Goal: Task Accomplishment & Management: Manage account settings

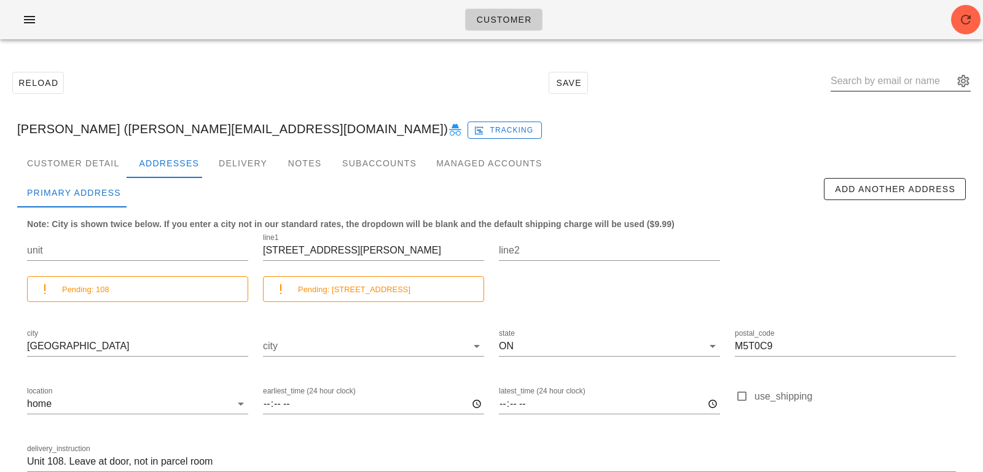
click at [918, 87] on input "text" at bounding box center [891, 81] width 123 height 20
paste input "[EMAIL_ADDRESS][DOMAIN_NAME]"
type input "[EMAIL_ADDRESS][DOMAIN_NAME]"
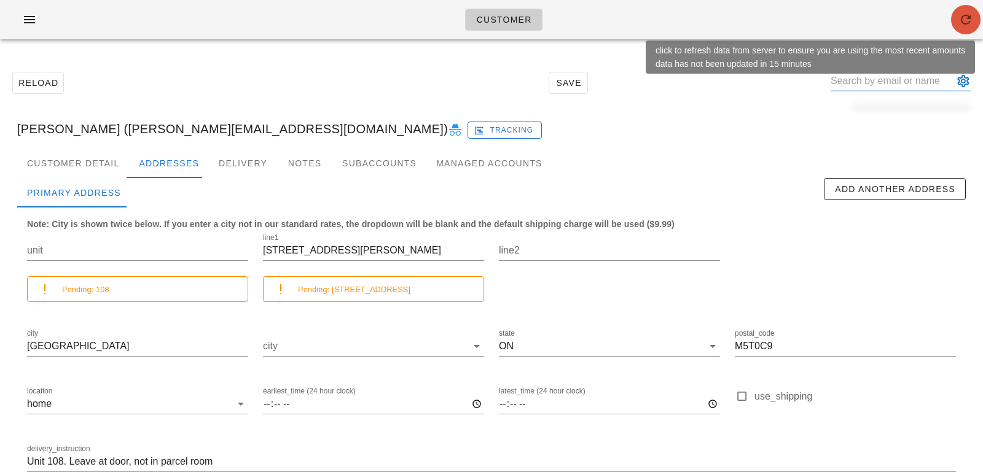
click at [959, 17] on icon "button" at bounding box center [965, 19] width 15 height 15
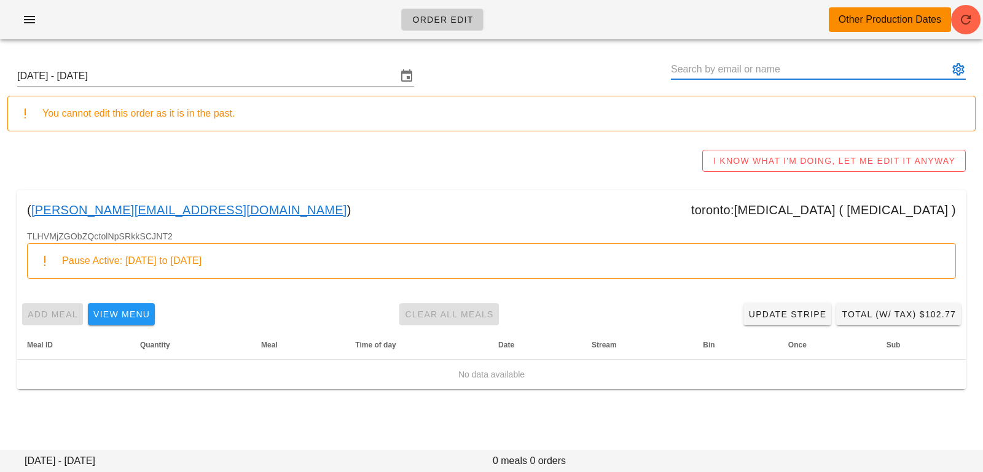
click at [813, 73] on input "text" at bounding box center [810, 70] width 278 height 20
paste input "[EMAIL_ADDRESS][DOMAIN_NAME]"
type input "[EMAIL_ADDRESS][DOMAIN_NAME]"
type input "German Glik ([EMAIL_ADDRESS][DOMAIN_NAME])"
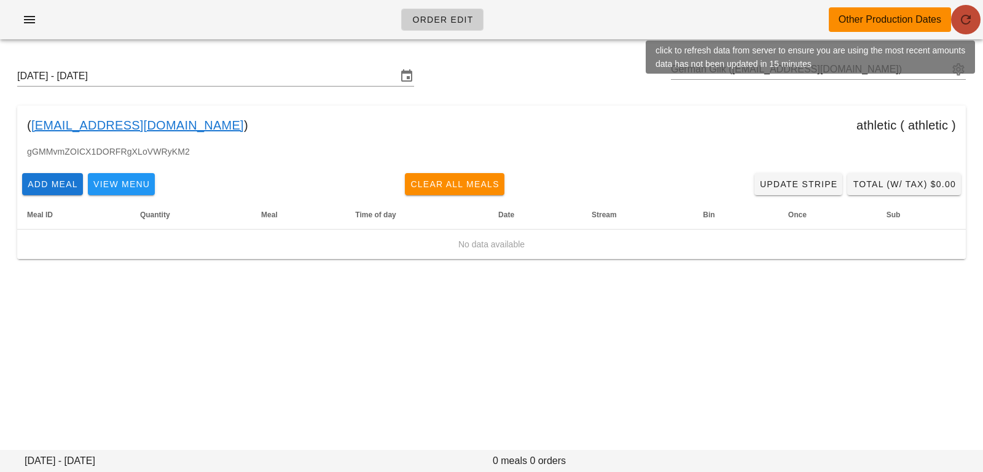
click at [966, 23] on icon "button" at bounding box center [965, 19] width 15 height 15
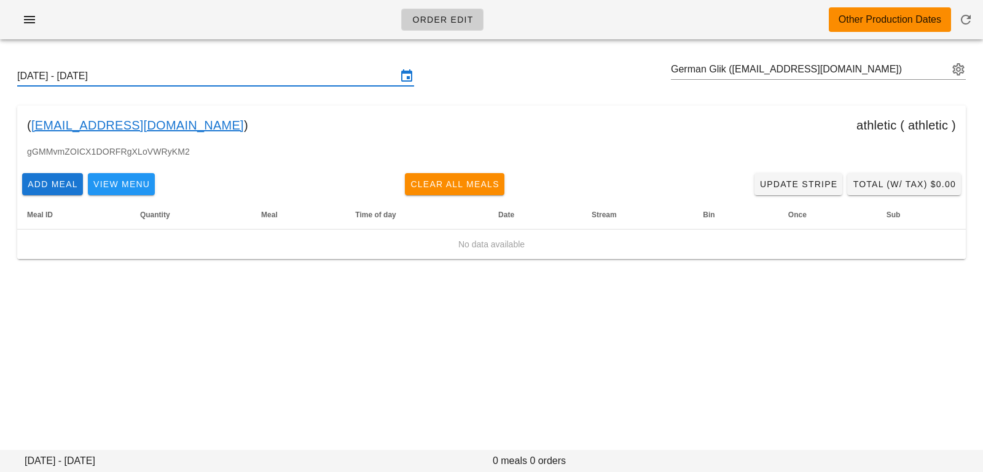
click at [208, 83] on input "[DATE] - [DATE]" at bounding box center [207, 76] width 380 height 20
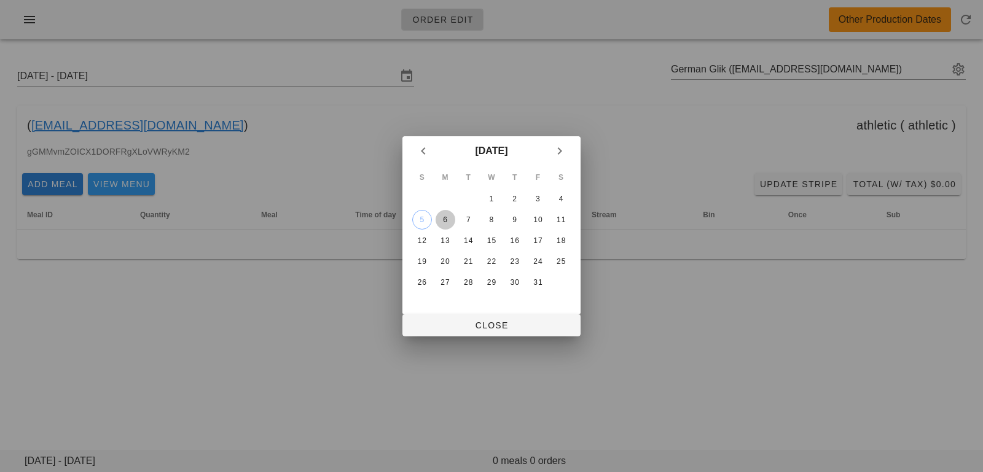
click at [448, 221] on div "6" at bounding box center [446, 220] width 20 height 9
click at [456, 326] on span "Close" at bounding box center [491, 326] width 158 height 10
type input "Sunday October 5 - Saturday October 11"
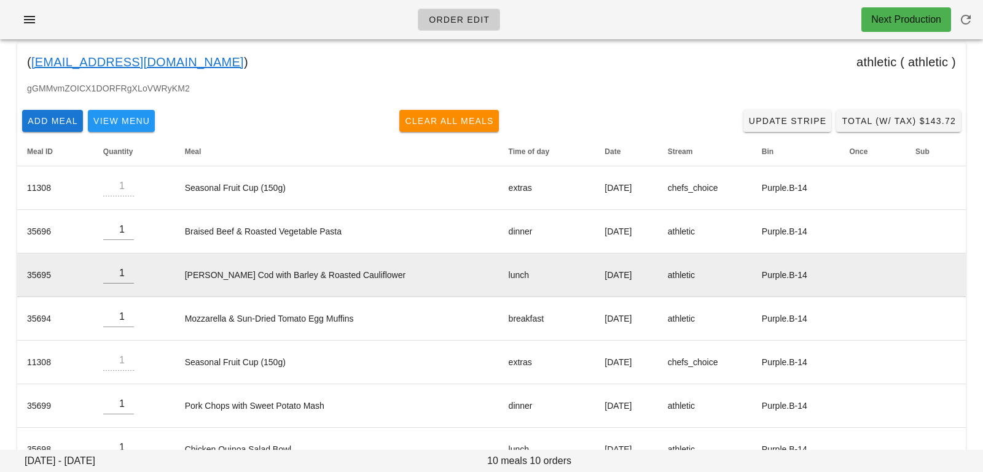
scroll to position [227, 0]
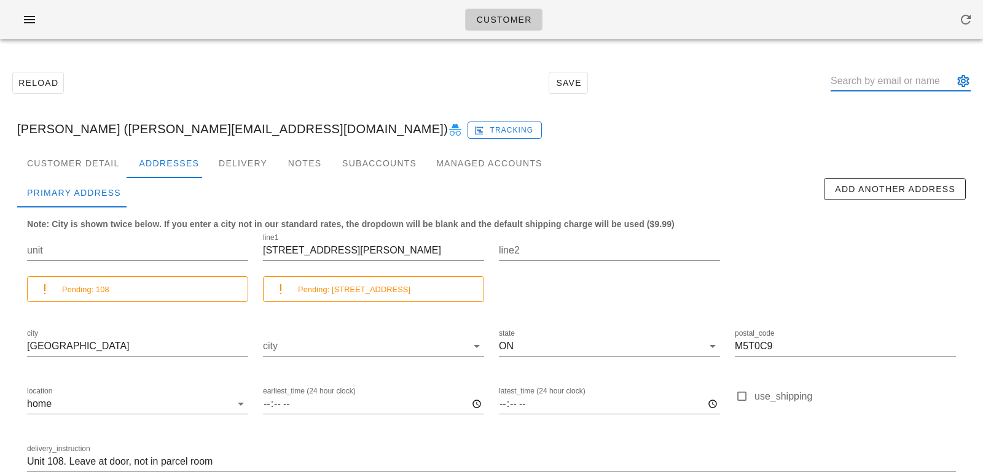
click at [869, 82] on input "text" at bounding box center [891, 81] width 123 height 20
paste input "[EMAIL_ADDRESS][DOMAIN_NAME]"
type input "[EMAIL_ADDRESS][DOMAIN_NAME]"
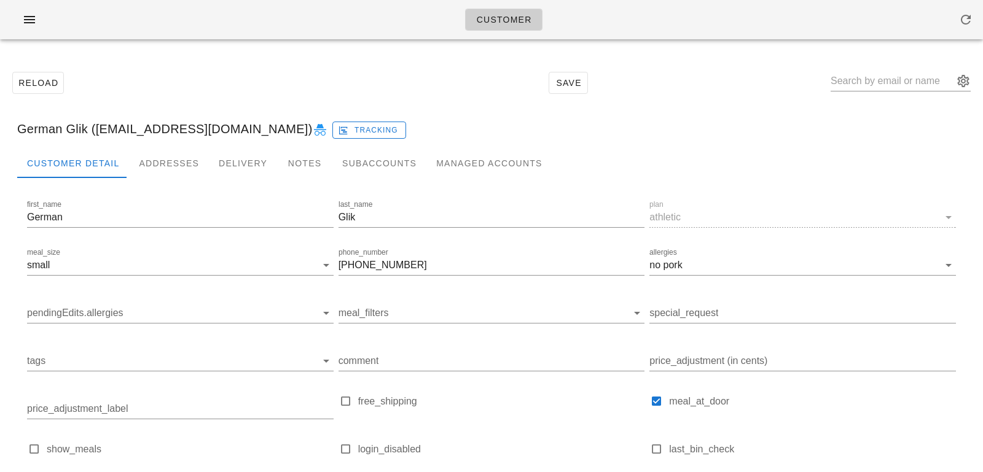
click at [313, 123] on icon at bounding box center [320, 130] width 15 height 15
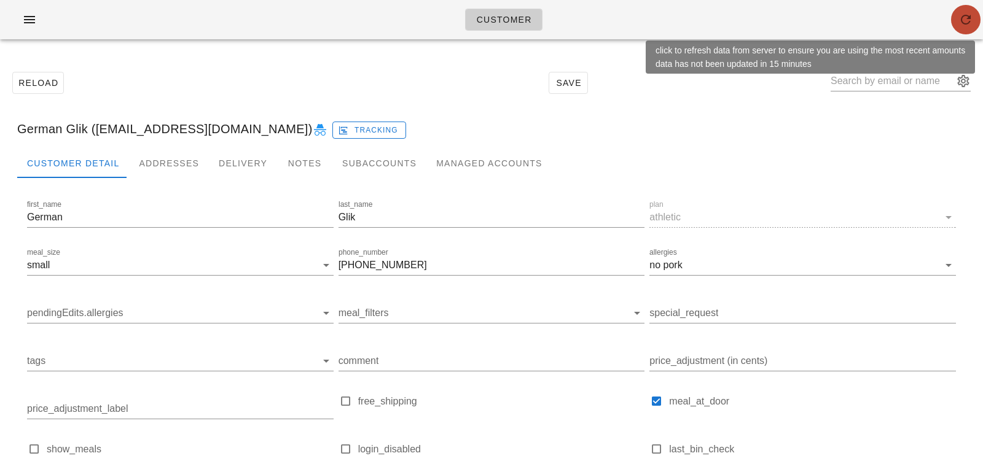
click at [961, 20] on icon "button" at bounding box center [965, 19] width 15 height 15
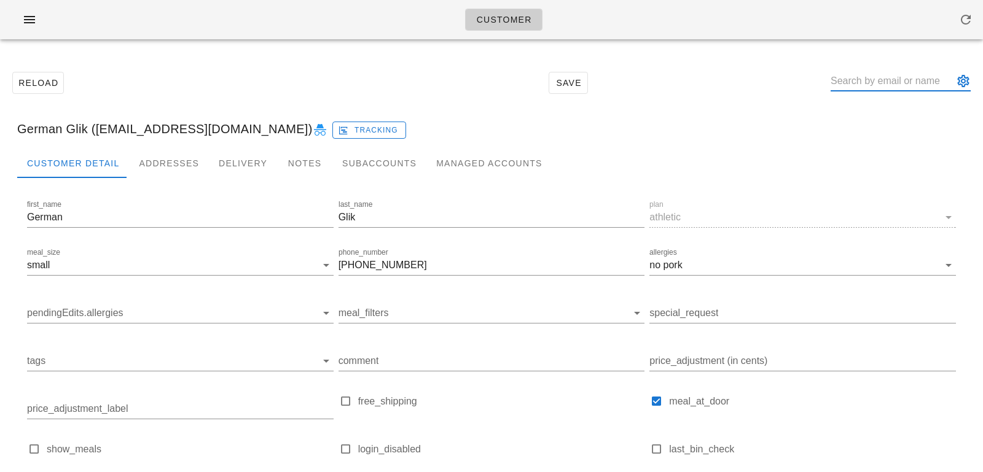
click at [868, 84] on input "text" at bounding box center [891, 81] width 123 height 20
paste input "[EMAIL_ADDRESS][DOMAIN_NAME]"
type input "[EMAIL_ADDRESS][DOMAIN_NAME]"
click at [937, 141] on div "test2 test2 (blahblahtest_02@gmail.com) Tracking" at bounding box center [491, 128] width 968 height 39
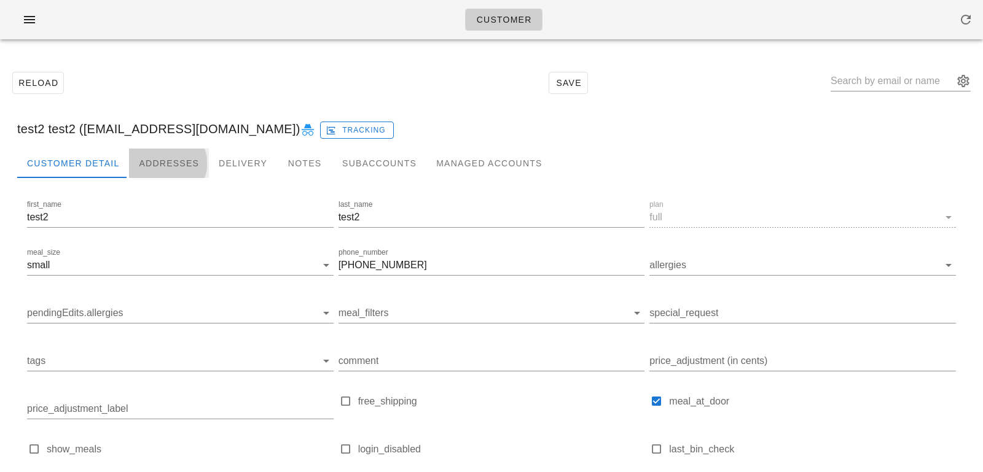
click at [170, 164] on div "Addresses" at bounding box center [169, 163] width 80 height 29
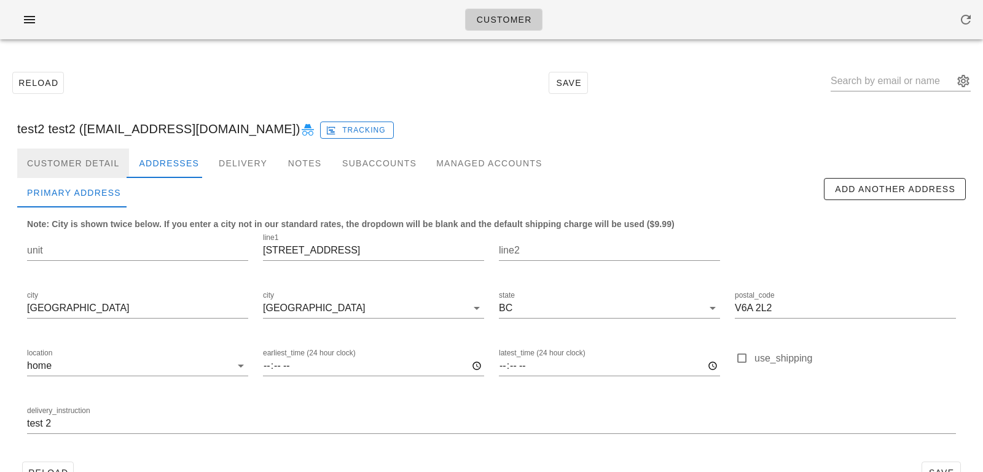
click at [103, 157] on div "Customer Detail" at bounding box center [73, 163] width 112 height 29
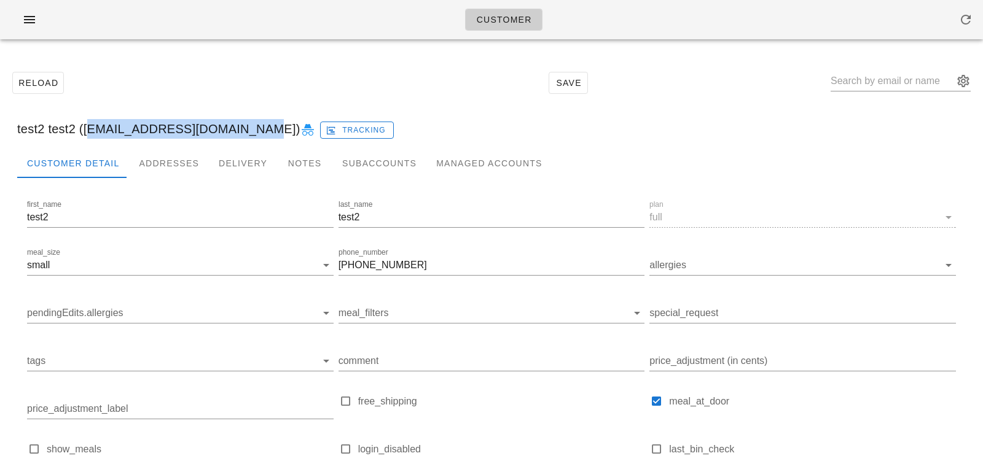
drag, startPoint x: 87, startPoint y: 128, endPoint x: 244, endPoint y: 128, distance: 157.2
click at [244, 128] on div "test2 test2 (blahblahtest_02@gmail.com) Tracking" at bounding box center [491, 128] width 968 height 39
copy div "blahblahtest_02@gmail.com"
click at [902, 75] on input "text" at bounding box center [891, 81] width 123 height 20
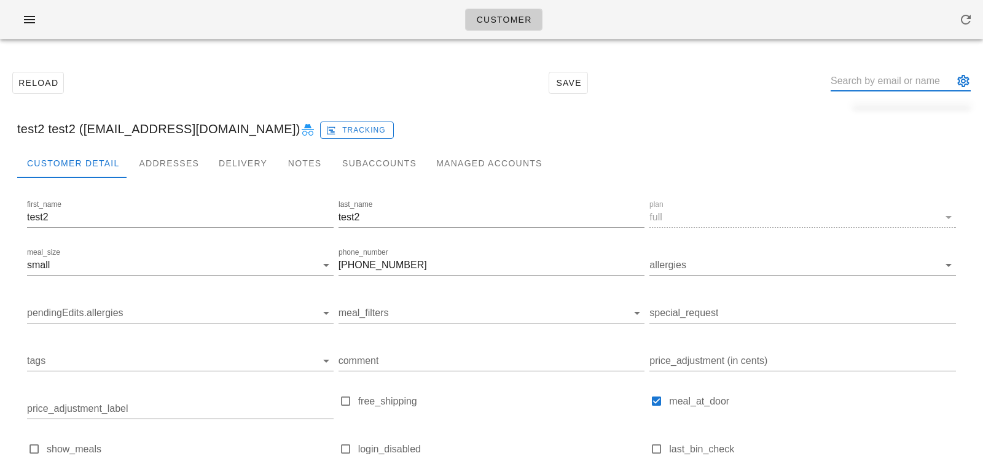
paste input "[EMAIL_ADDRESS][DOMAIN_NAME]"
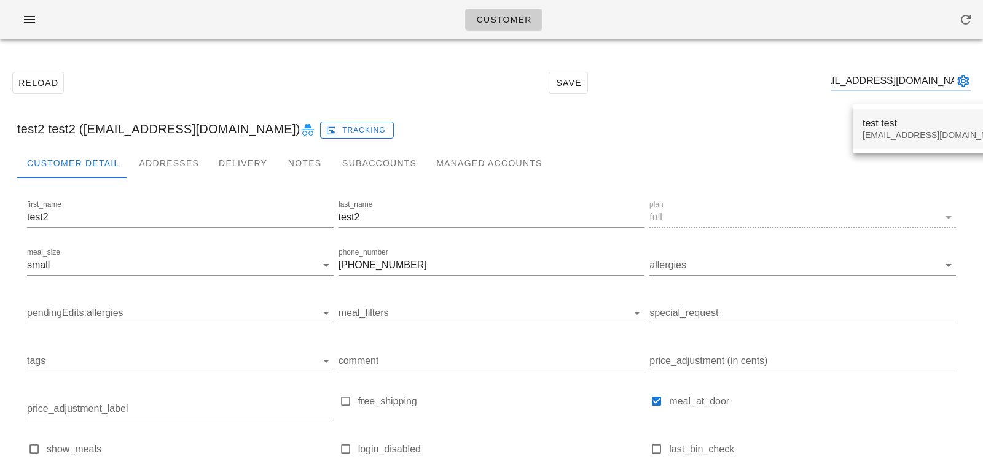
type input "[EMAIL_ADDRESS][DOMAIN_NAME]"
click at [895, 133] on div "[EMAIL_ADDRESS][DOMAIN_NAME]" at bounding box center [935, 135] width 146 height 10
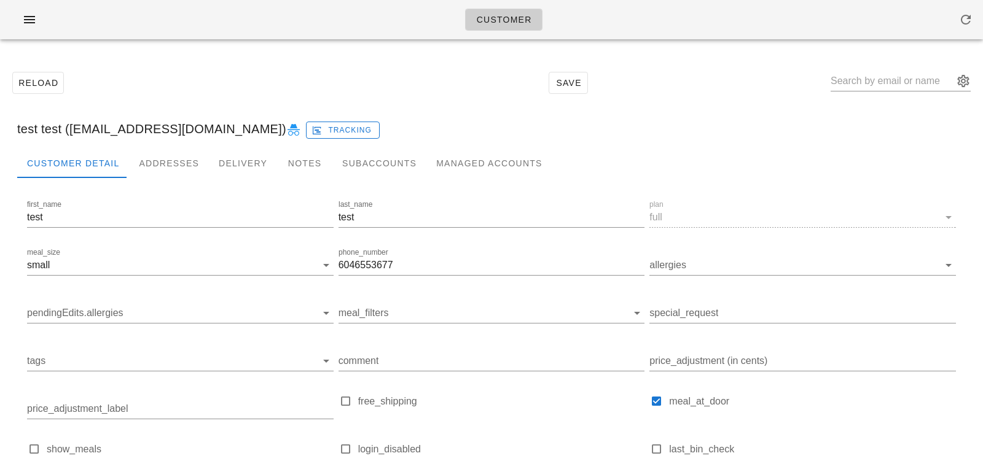
click at [437, 66] on div "Reload Save" at bounding box center [491, 83] width 968 height 53
click at [365, 158] on div "Subaccounts" at bounding box center [379, 163] width 94 height 29
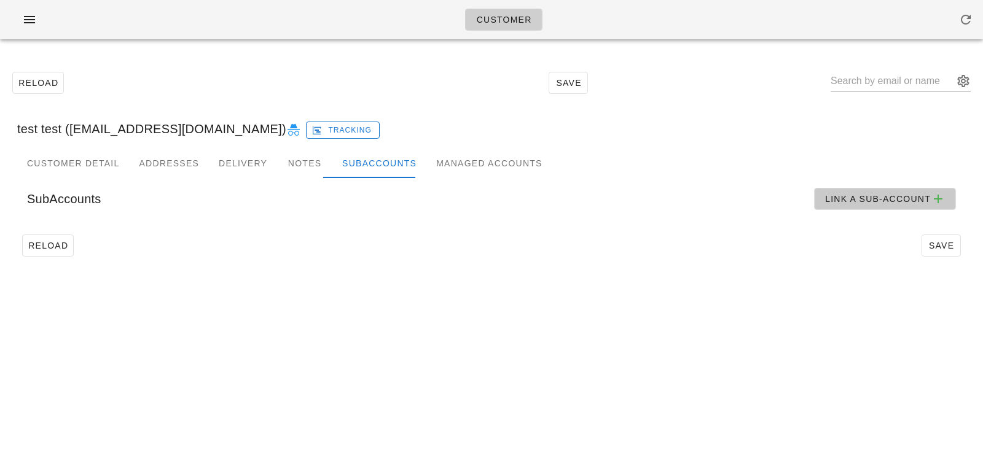
click at [835, 200] on span "Link a sub-account" at bounding box center [884, 199] width 121 height 15
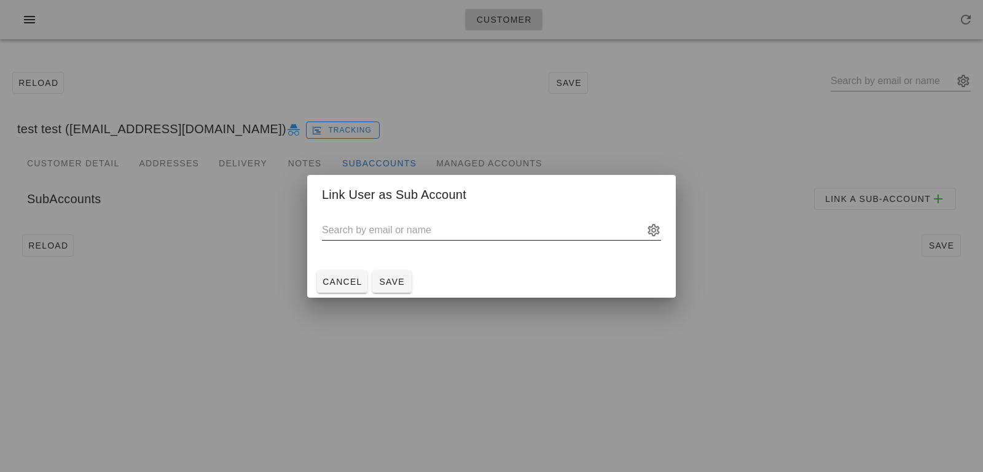
click at [344, 235] on input "text" at bounding box center [483, 231] width 322 height 20
paste input "blahblahtest_02@gmail.com"
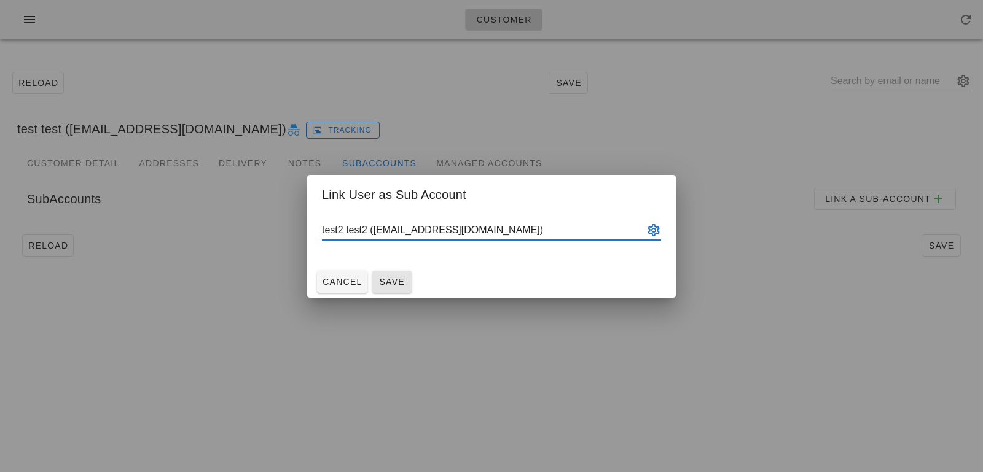
type input "test2 test2 (blahblahtest_02@gmail.com)"
click at [389, 283] on span "Save" at bounding box center [391, 282] width 29 height 10
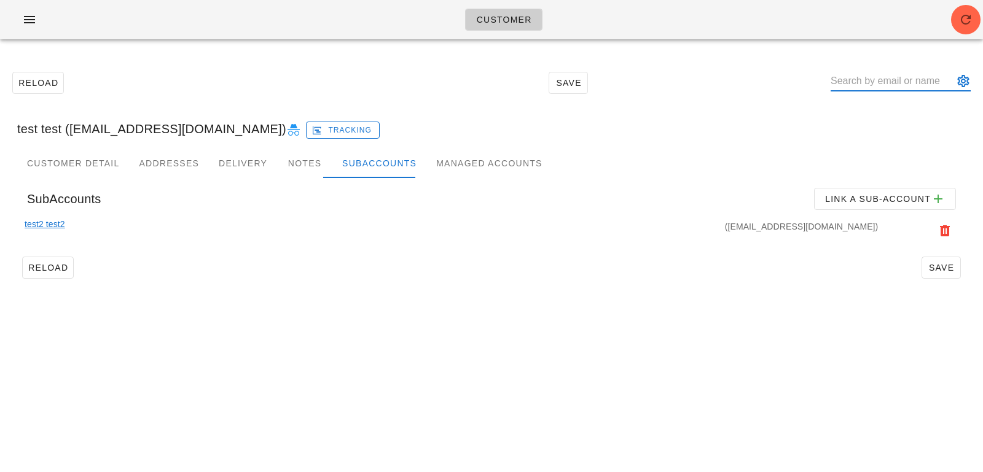
click at [912, 85] on input "text" at bounding box center [891, 81] width 123 height 20
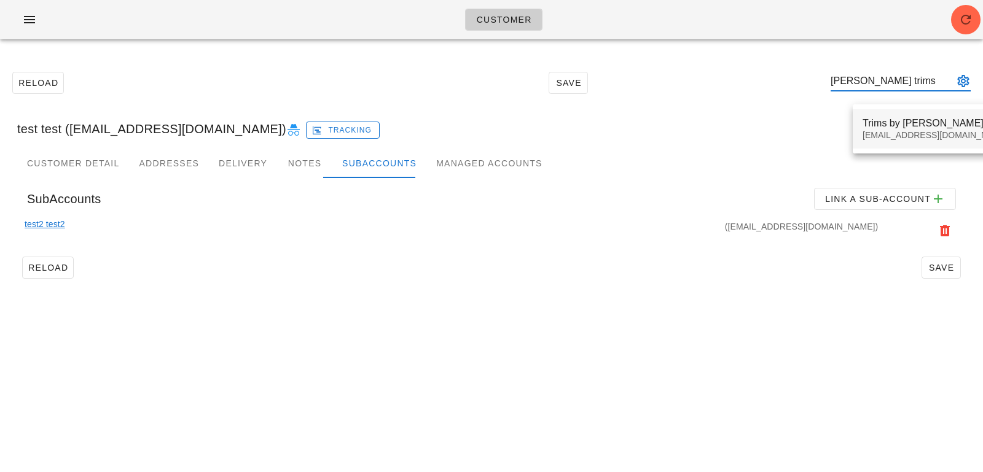
type input "[PERSON_NAME] trims"
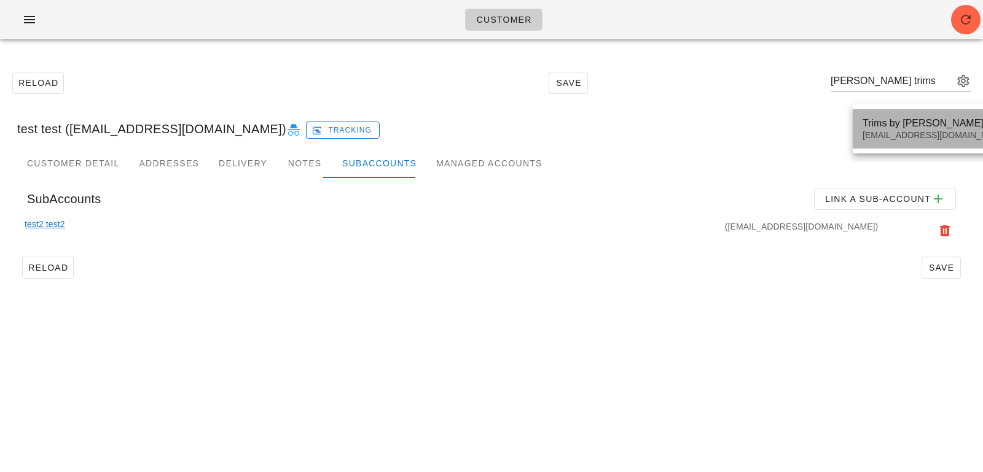
click at [928, 136] on div "[EMAIL_ADDRESS][DOMAIN_NAME]" at bounding box center [970, 135] width 217 height 10
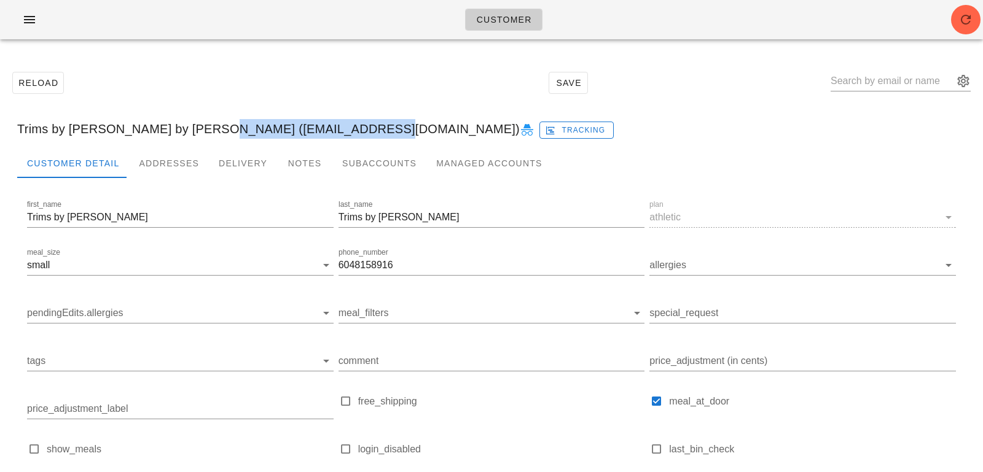
drag, startPoint x: 182, startPoint y: 128, endPoint x: 343, endPoint y: 125, distance: 161.0
click at [343, 125] on div "Trims by Vicki Trims by Vicki (maidinsquamish@gmail.com) Tracking" at bounding box center [491, 128] width 968 height 39
copy div "maidinsquamish@gmail.com"
click at [885, 82] on input "text" at bounding box center [891, 81] width 123 height 20
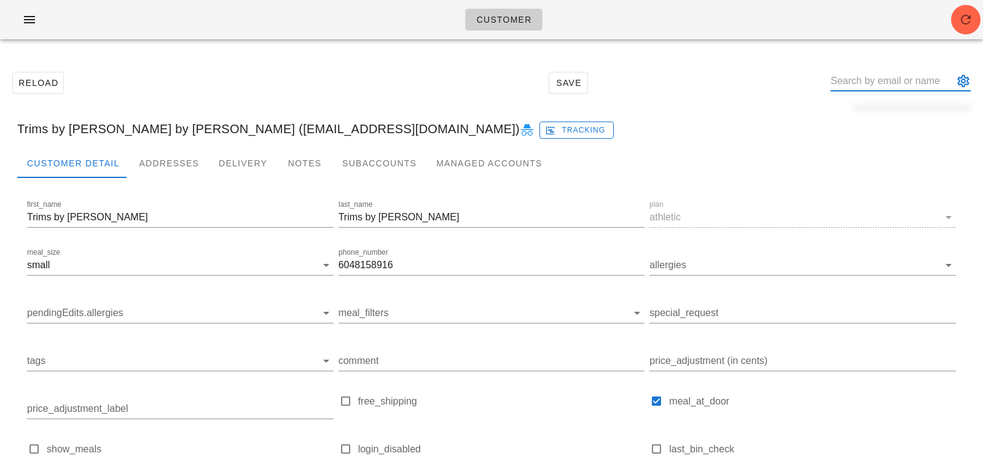
paste input "maidinsquamish@gmail.com"
type input "Trims by Vicki Trims by Vicki (maidinsquamish@gmail.com)"
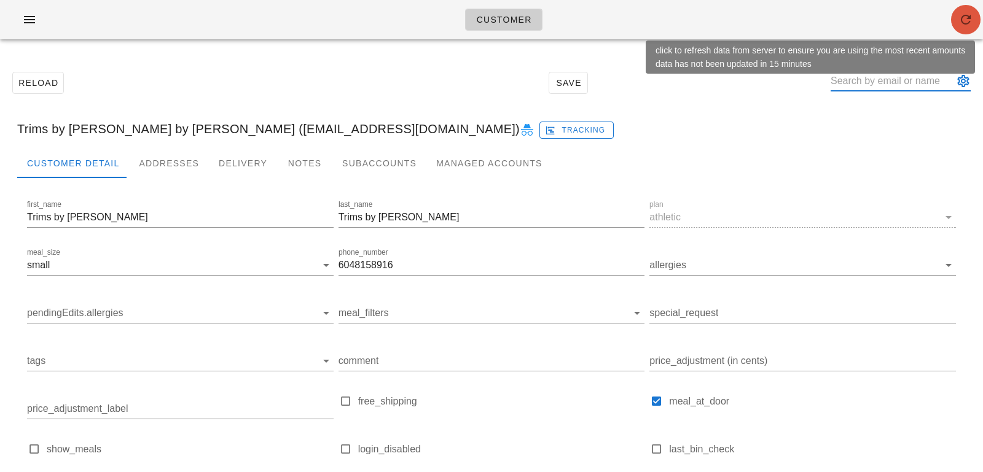
click at [959, 17] on icon "button" at bounding box center [965, 19] width 15 height 15
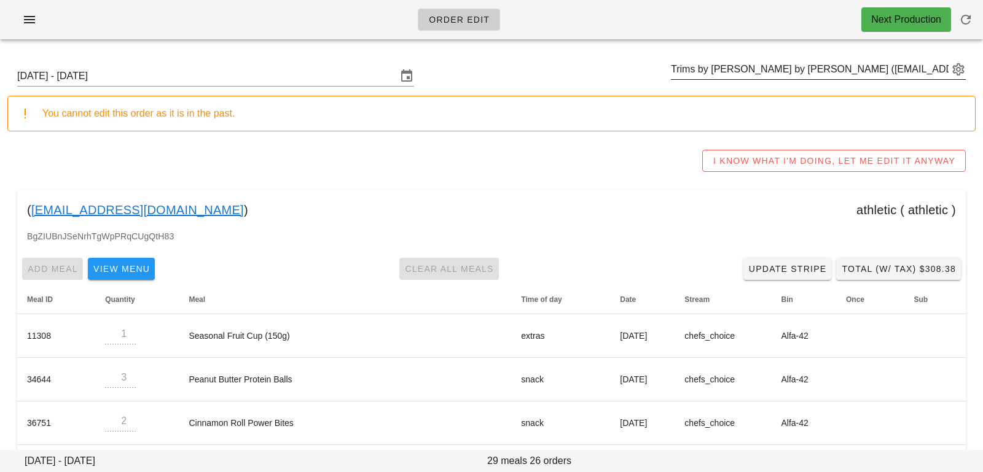
click at [836, 80] on div "Trims by Vicki Trims by Vicki (maidinsquamish@gmail.com)" at bounding box center [818, 76] width 295 height 33
click at [828, 66] on input "text" at bounding box center [810, 70] width 278 height 20
paste input "[EMAIL_ADDRESS][DOMAIN_NAME]"
type input "[EMAIL_ADDRESS][DOMAIN_NAME]"
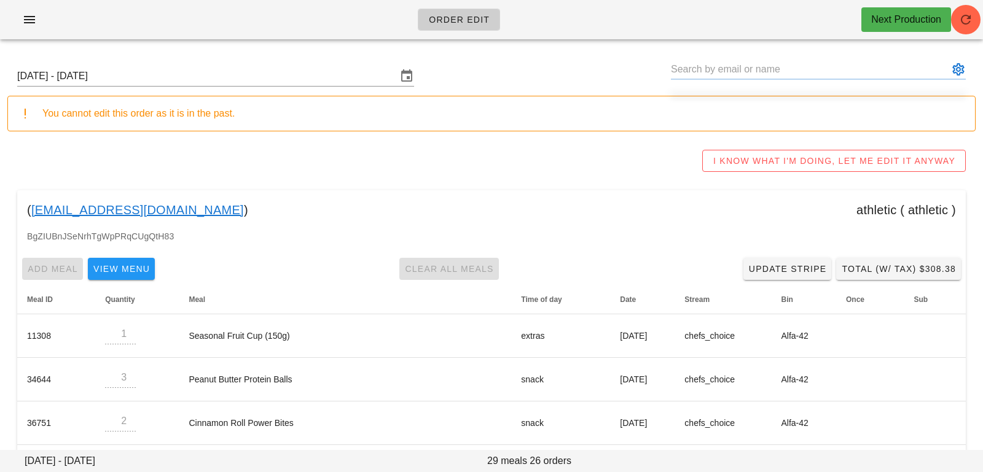
type input "[PERSON_NAME] ([EMAIL_ADDRESS][DOMAIN_NAME])"
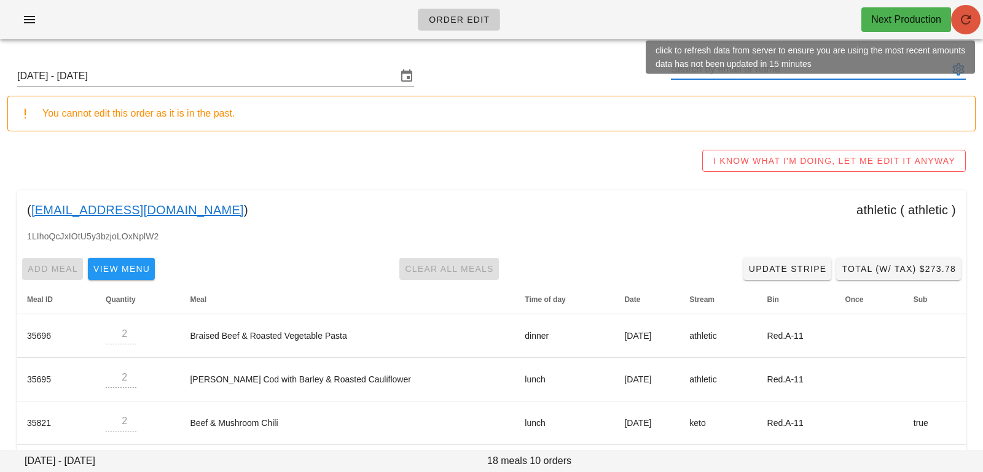
click at [962, 18] on icon "button" at bounding box center [965, 19] width 15 height 15
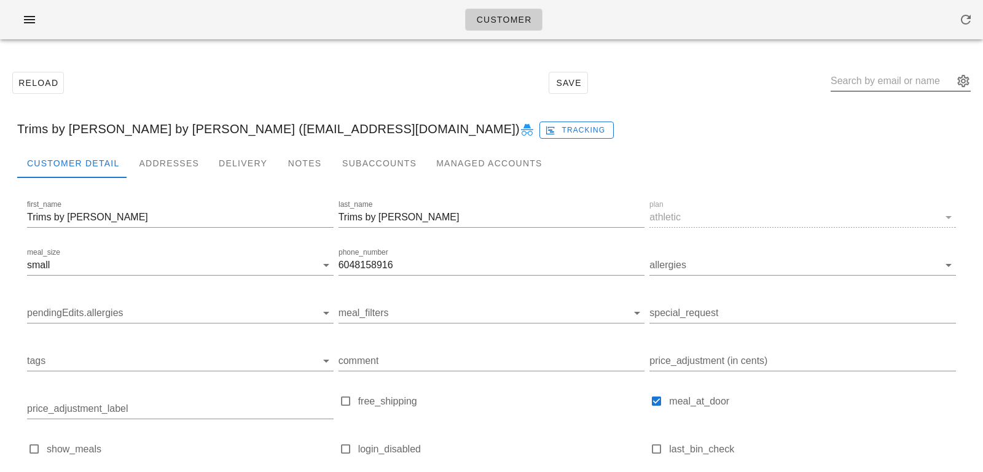
click at [877, 82] on input "text" at bounding box center [891, 81] width 123 height 20
paste input "aruna.uma@gmail.com"
type input "aruna.uma@gmail.com"
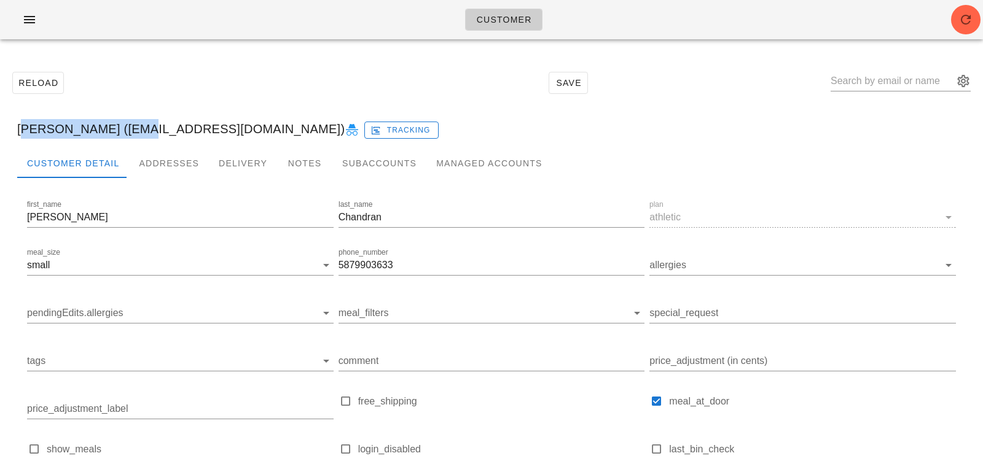
drag, startPoint x: 20, startPoint y: 127, endPoint x: 138, endPoint y: 125, distance: 117.3
click at [138, 125] on div "Aruna Uma Chandran (aruna.uma@gmail.com) Tracking" at bounding box center [491, 128] width 968 height 39
copy div "Aruna Uma Chandran"
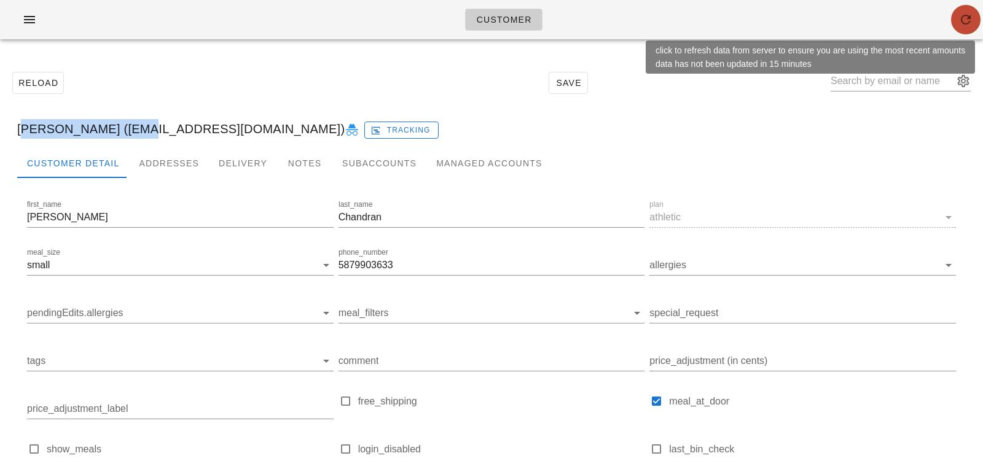
click at [967, 14] on icon "button" at bounding box center [965, 19] width 15 height 15
